Goal: Find specific page/section: Find specific page/section

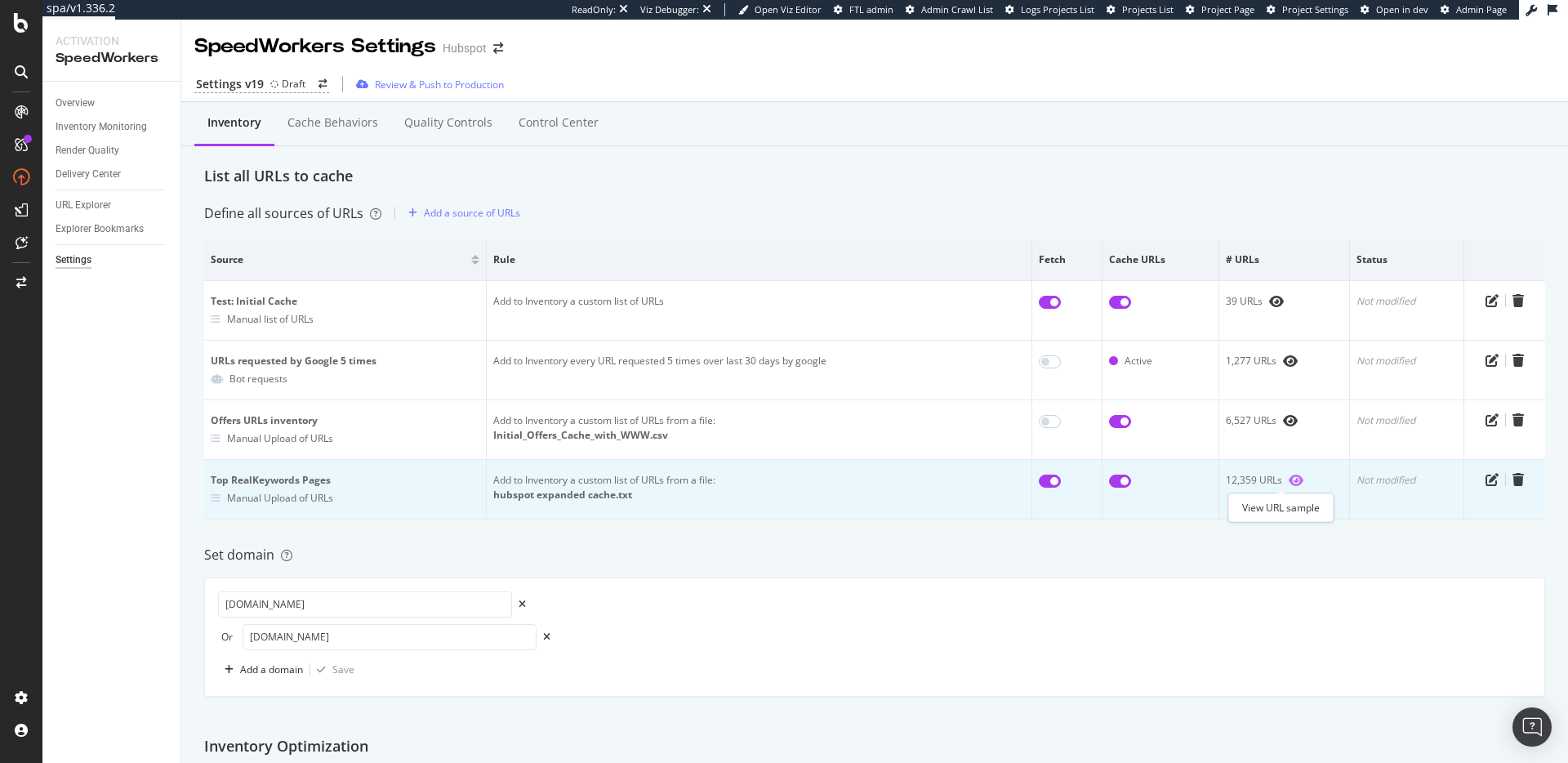
click at [1288, 482] on icon "eye" at bounding box center [1296, 481] width 15 height 13
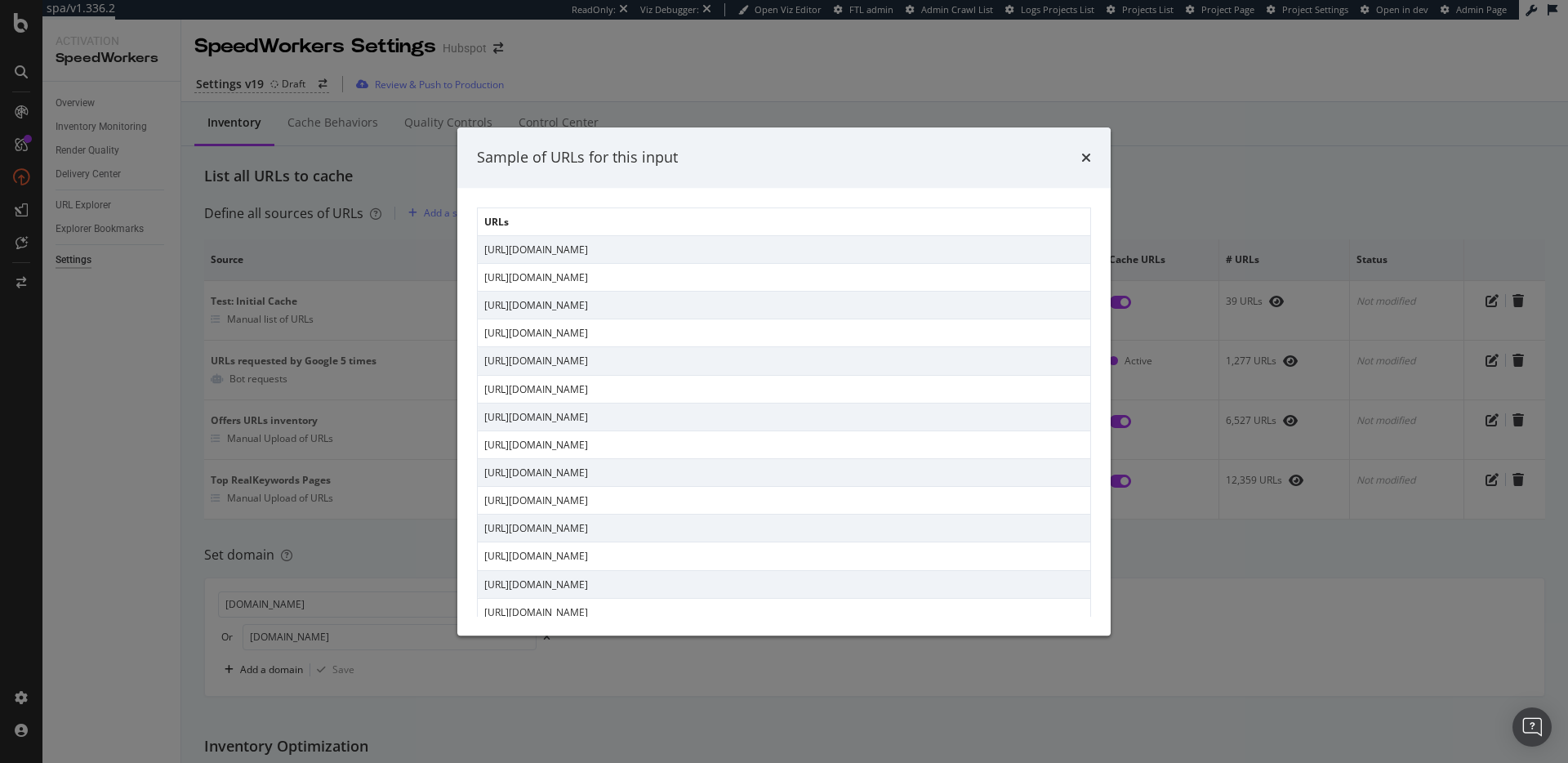
click at [1080, 157] on div "Sample of URLs for this input" at bounding box center [784, 157] width 614 height 21
click at [1086, 157] on icon "times" at bounding box center [1087, 157] width 10 height 13
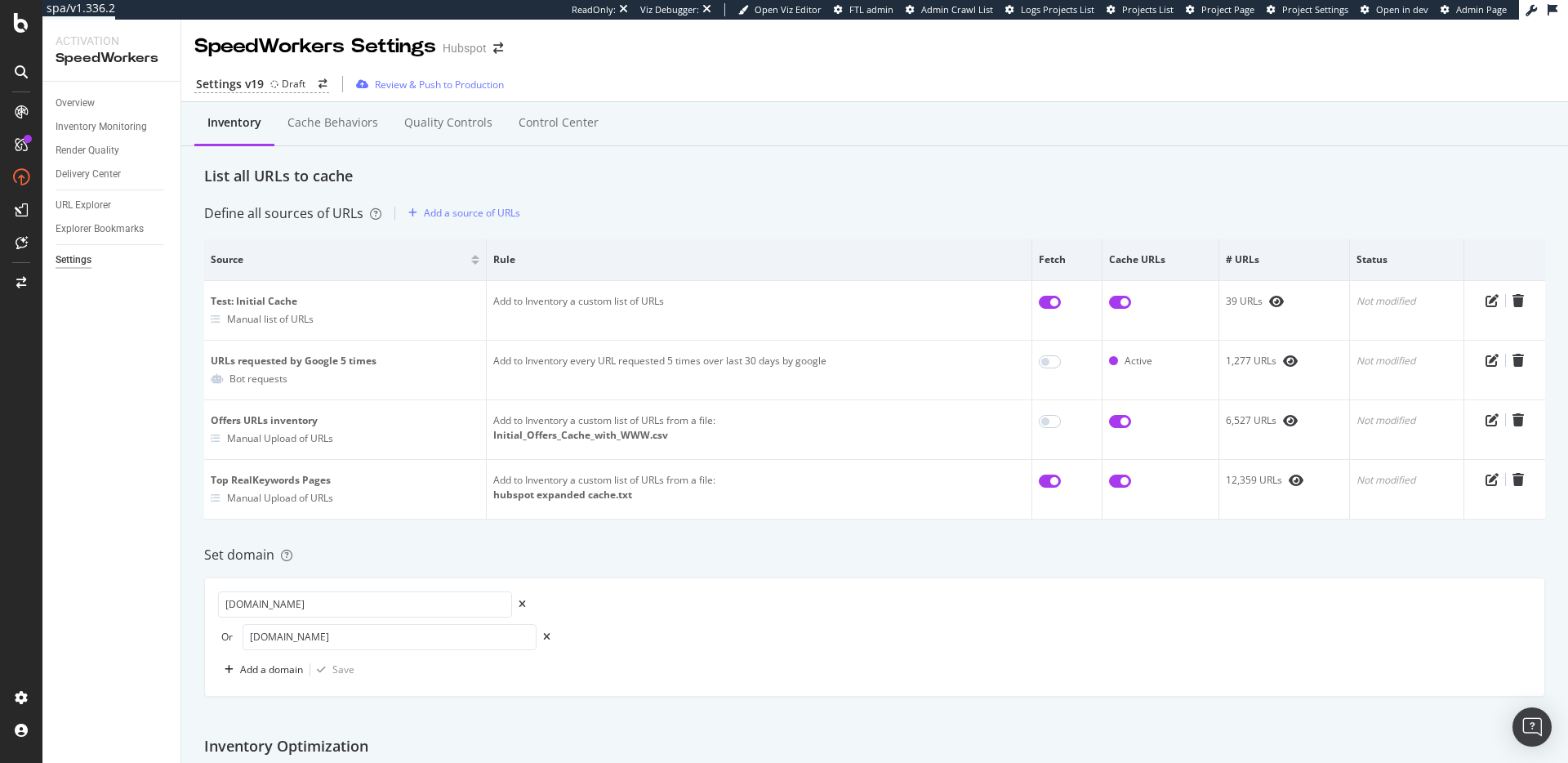
click at [1149, 564] on div "Set domain" at bounding box center [875, 555] width 1341 height 18
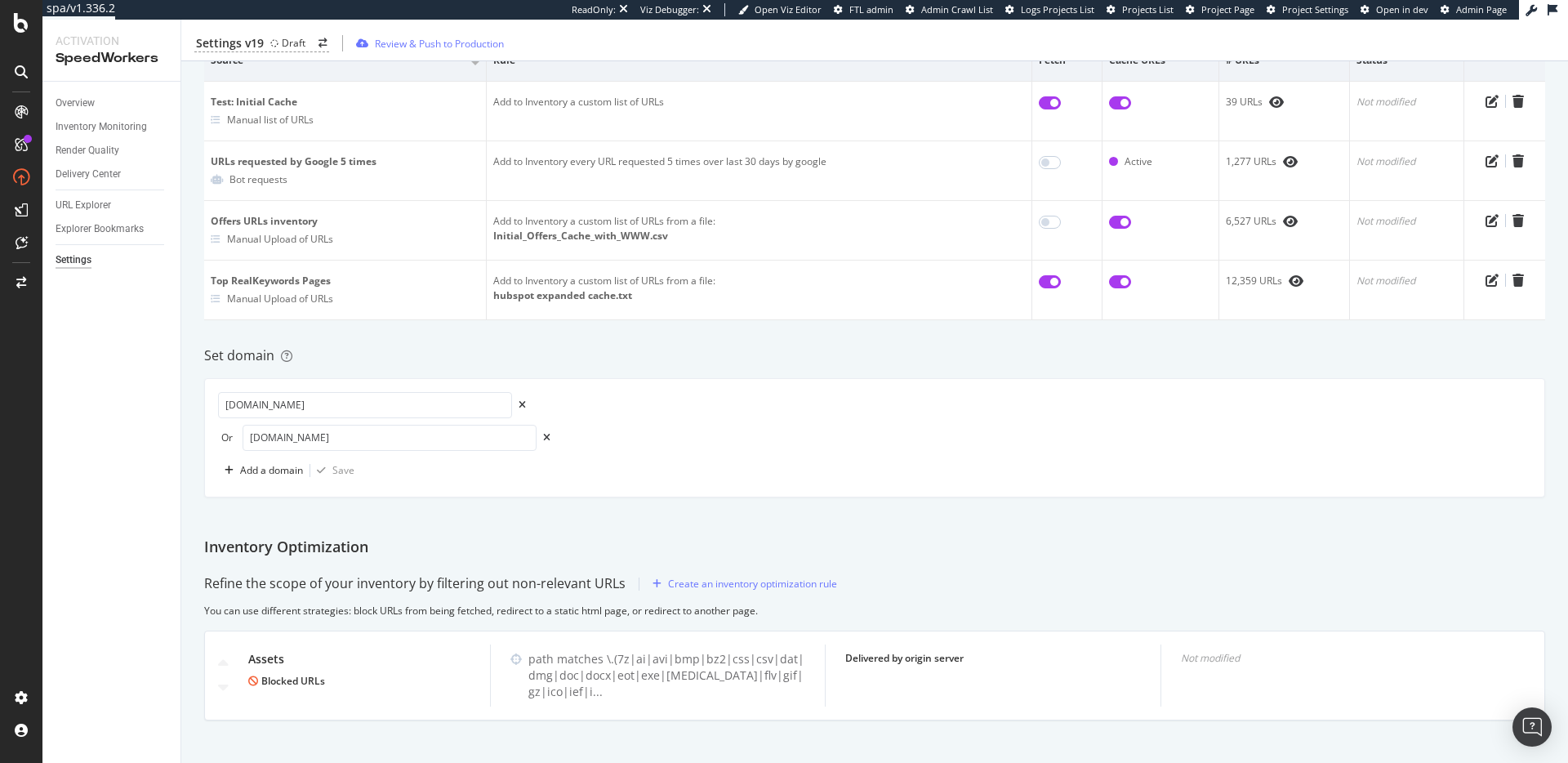
scroll to position [209, 0]
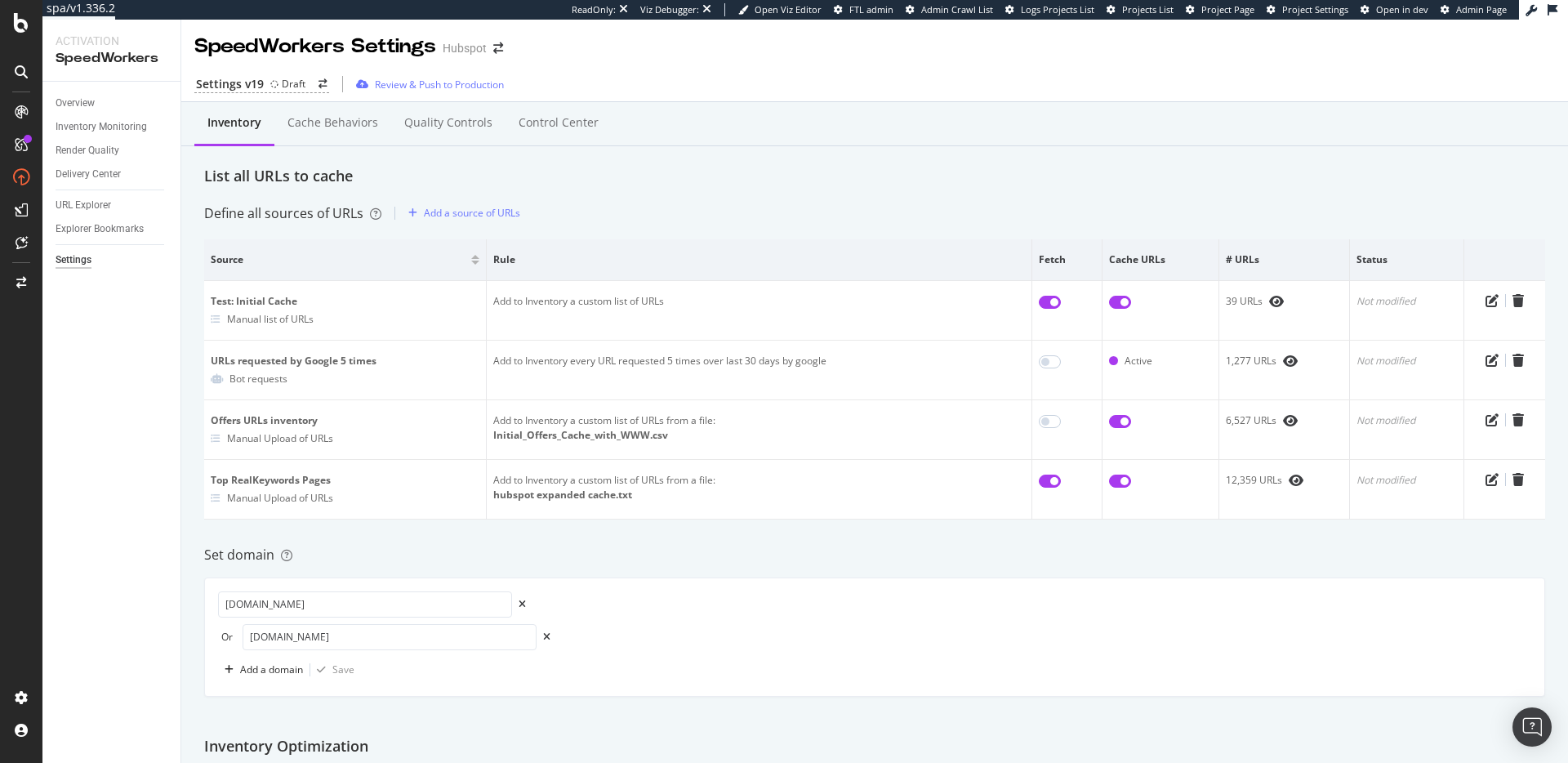
scroll to position [209, 0]
